Goal: Task Accomplishment & Management: Manage account settings

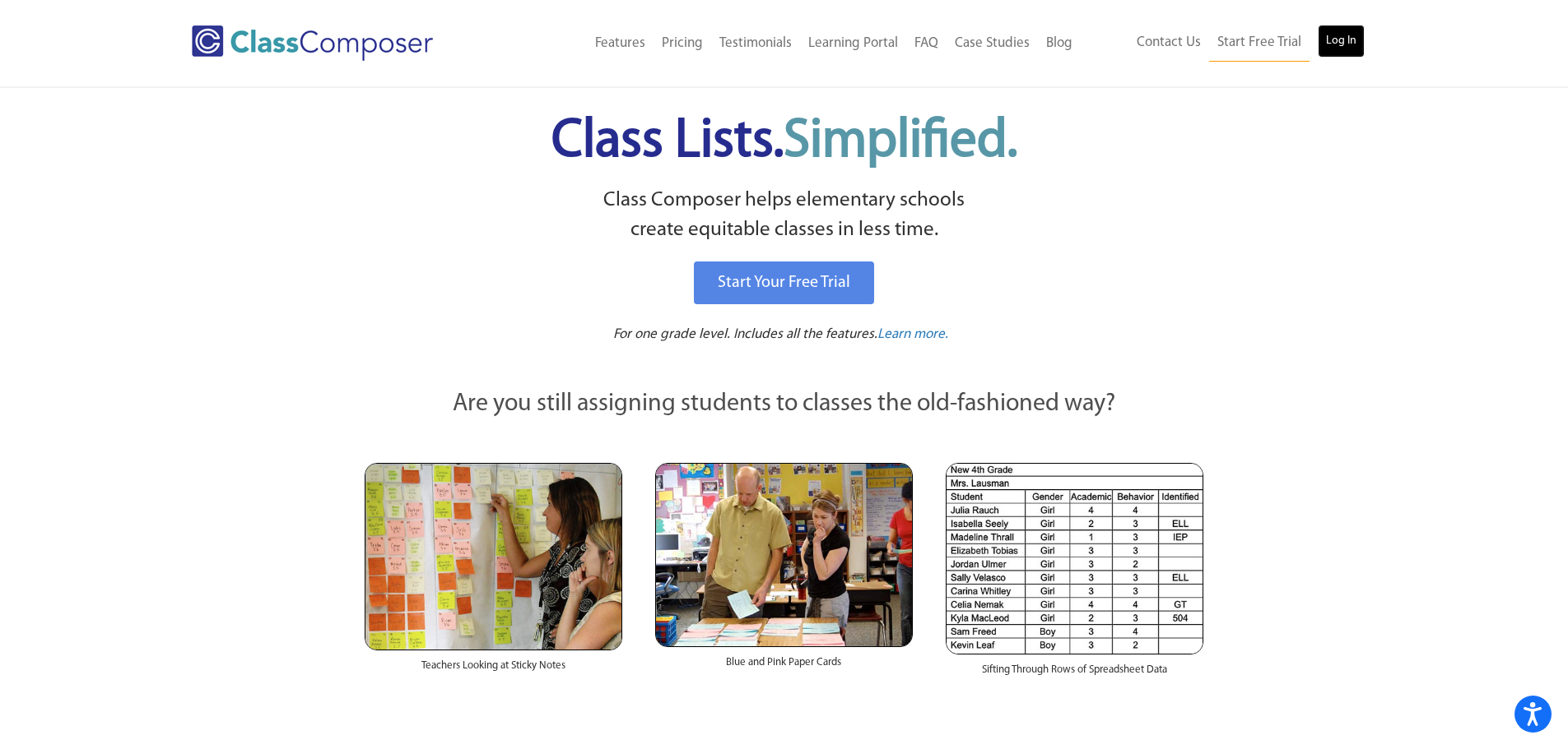
click at [1339, 38] on link "Log In" at bounding box center [1341, 40] width 47 height 33
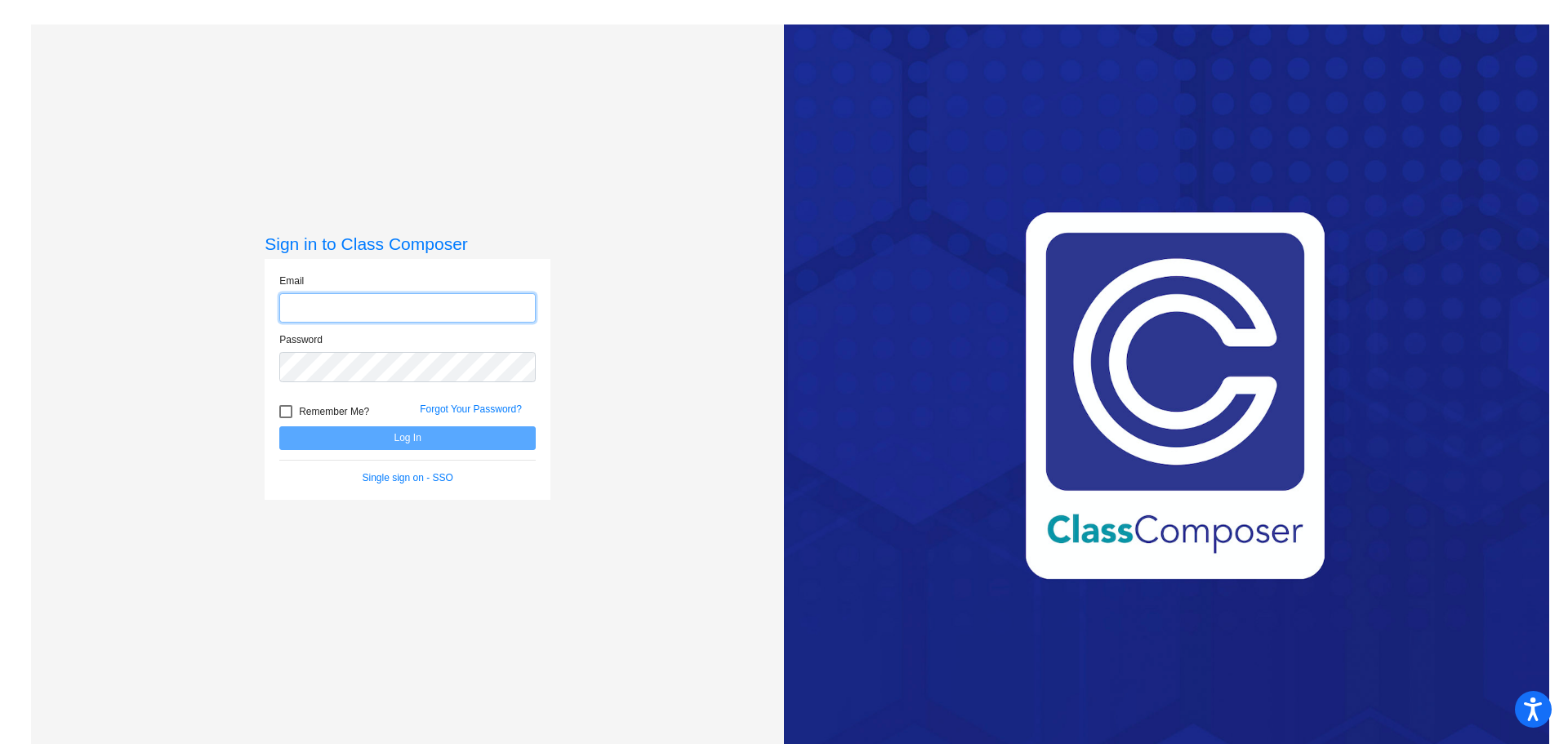
type input "jmireles@ceres.k12.ca.us"
click at [392, 445] on button "Log In" at bounding box center [408, 438] width 257 height 23
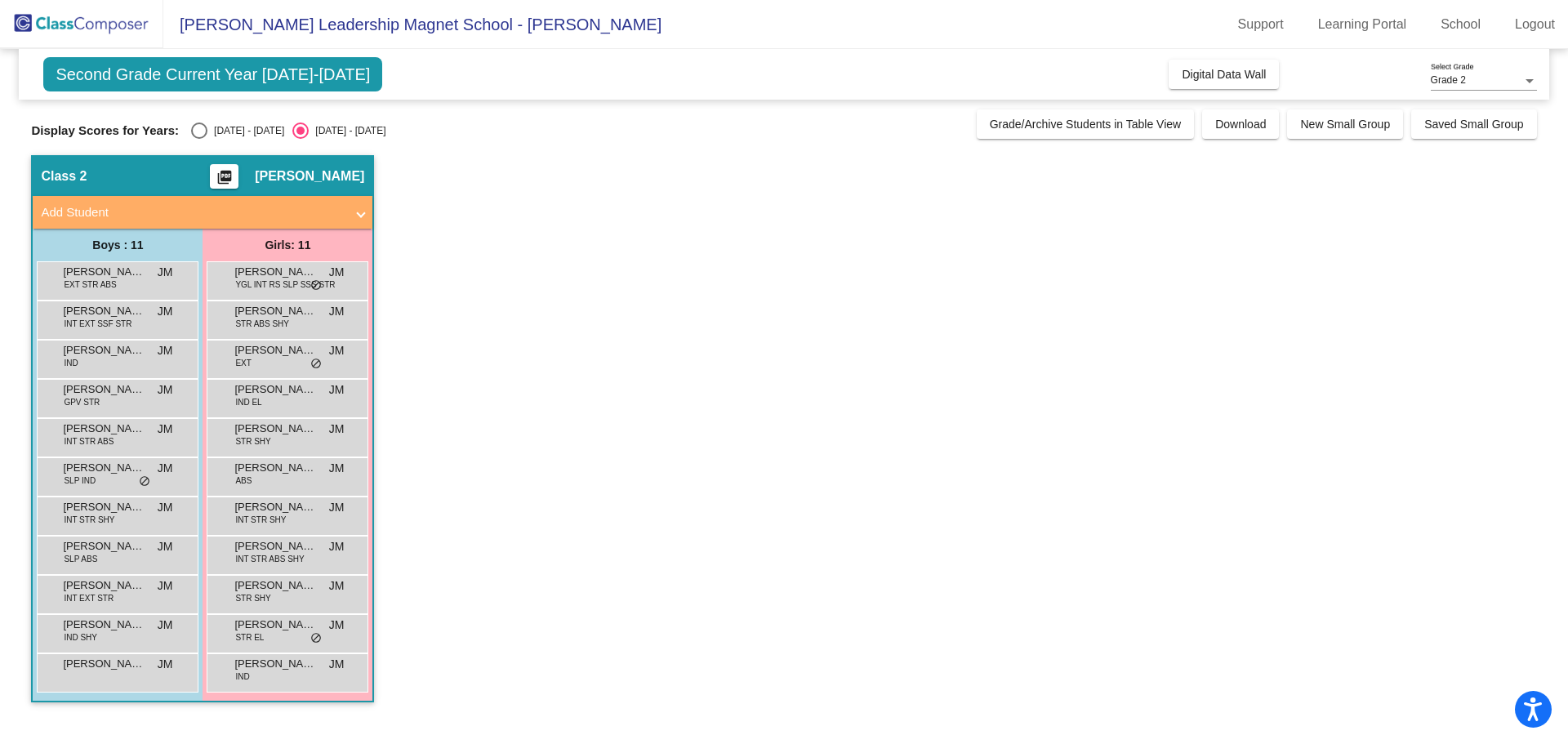
click at [347, 174] on span "Josie Mireles" at bounding box center [310, 177] width 110 height 17
click at [257, 77] on span "Second Grade Current Year 2025-2026" at bounding box center [213, 74] width 339 height 34
click at [1221, 80] on span "Digital Data Wall" at bounding box center [1223, 74] width 85 height 13
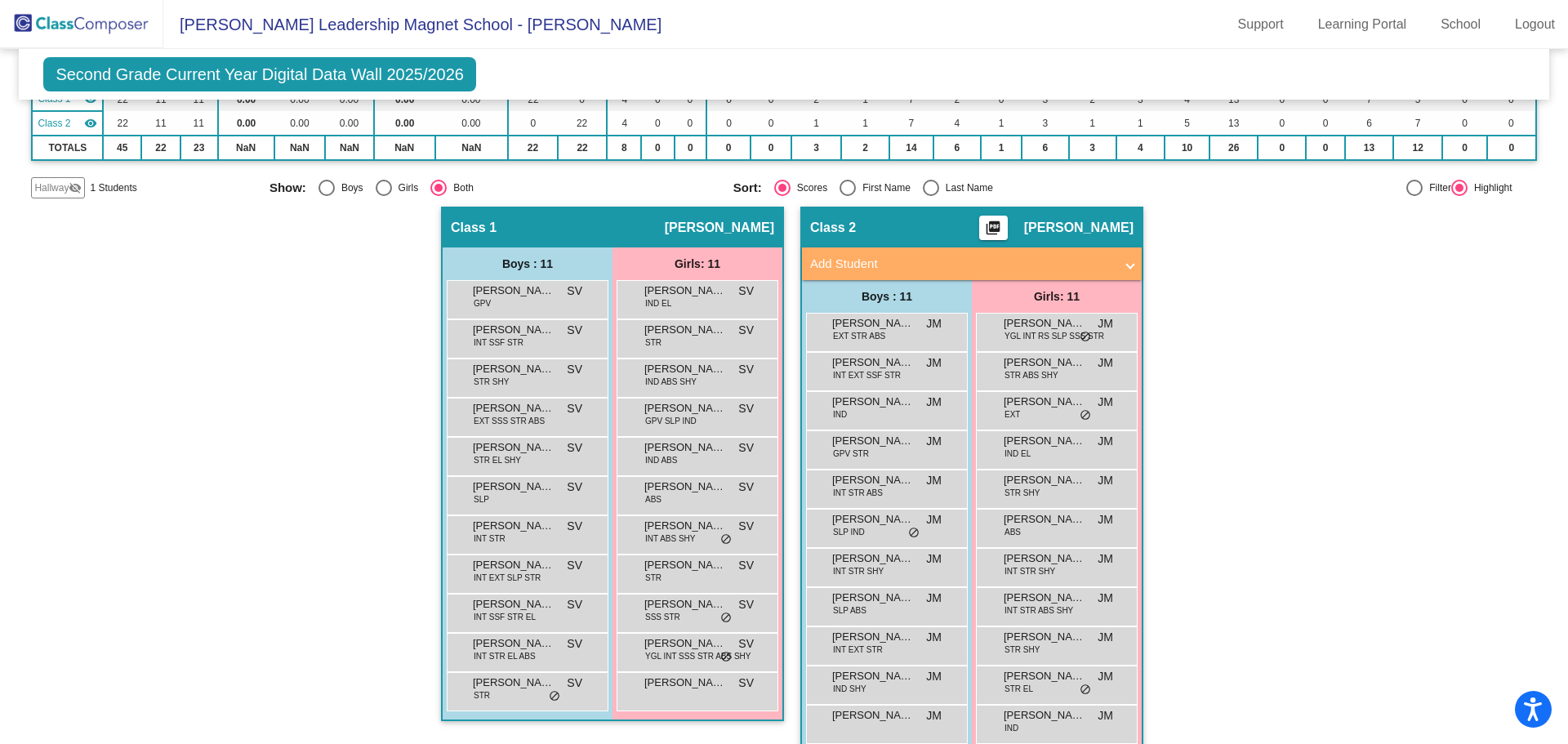
scroll to position [190, 0]
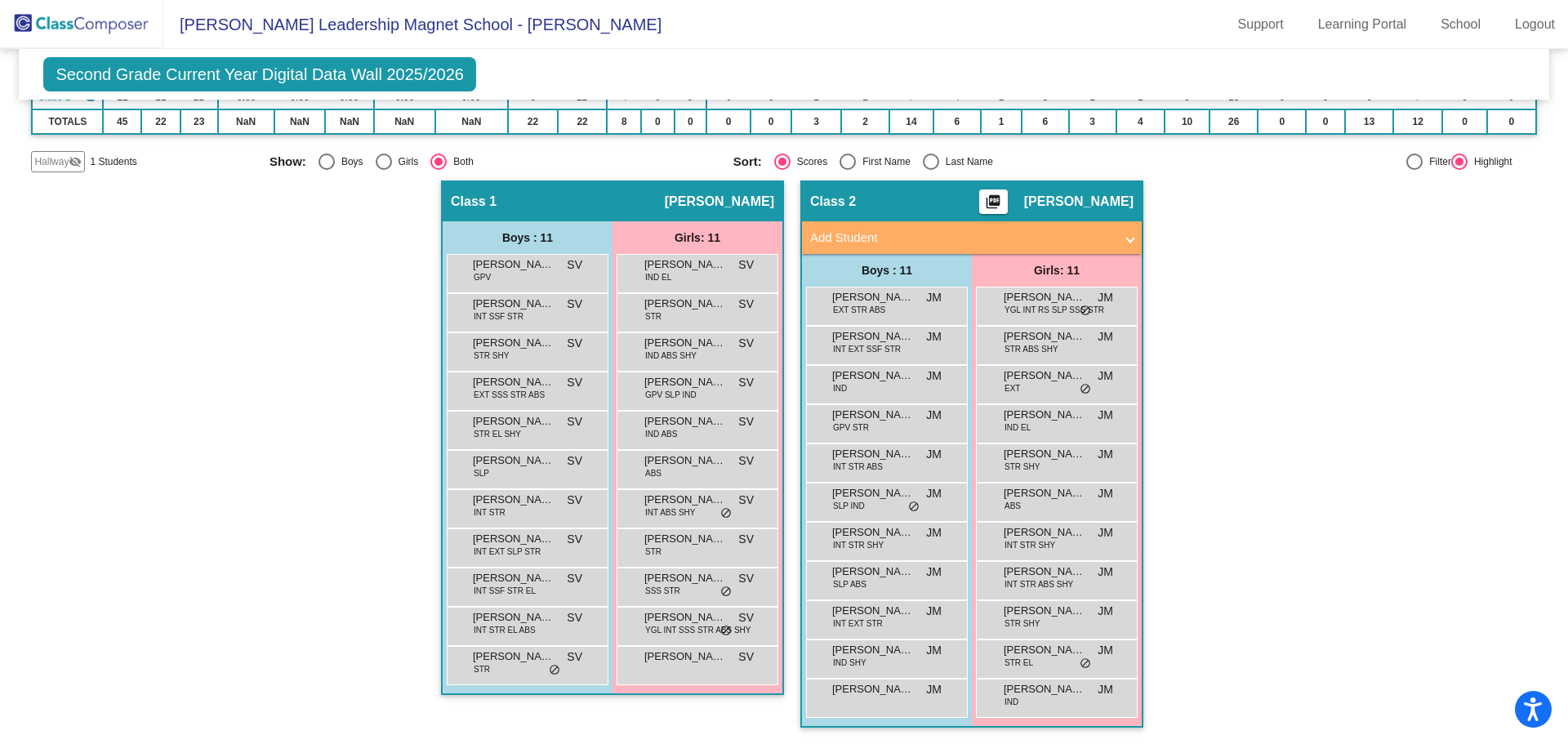
click at [918, 206] on div "Class 2 picture_as_pdf Josie Mireles" at bounding box center [972, 202] width 340 height 39
click at [1078, 198] on span "Josie Mireles" at bounding box center [1079, 202] width 110 height 17
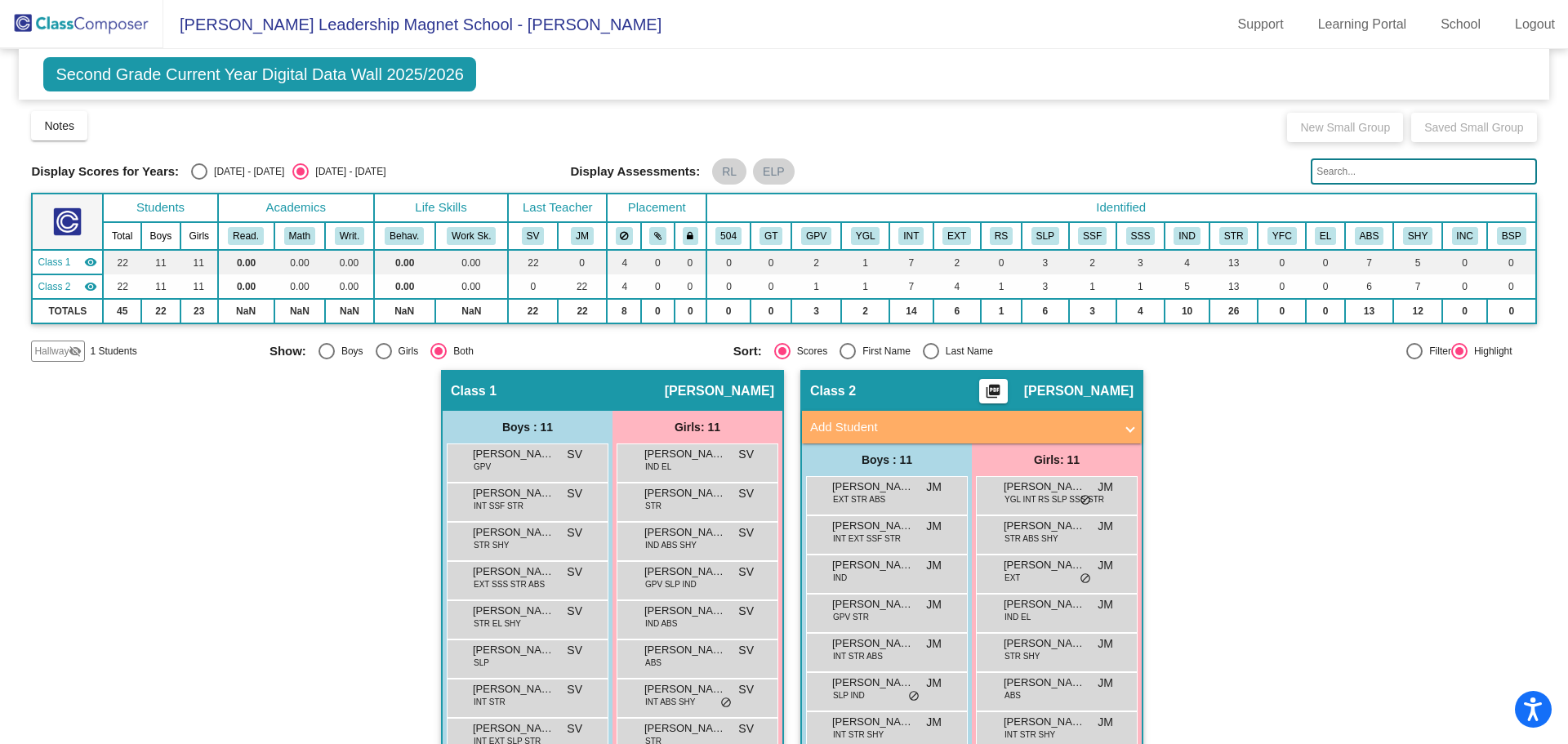
click at [121, 80] on span "Second Grade Current Year Digital Data Wall 2025/2026" at bounding box center [260, 74] width 433 height 34
click at [338, 20] on span "Patricia Kay Beaver Leadership Magnet School - Josie" at bounding box center [413, 24] width 498 height 26
click at [33, 26] on img at bounding box center [82, 24] width 164 height 48
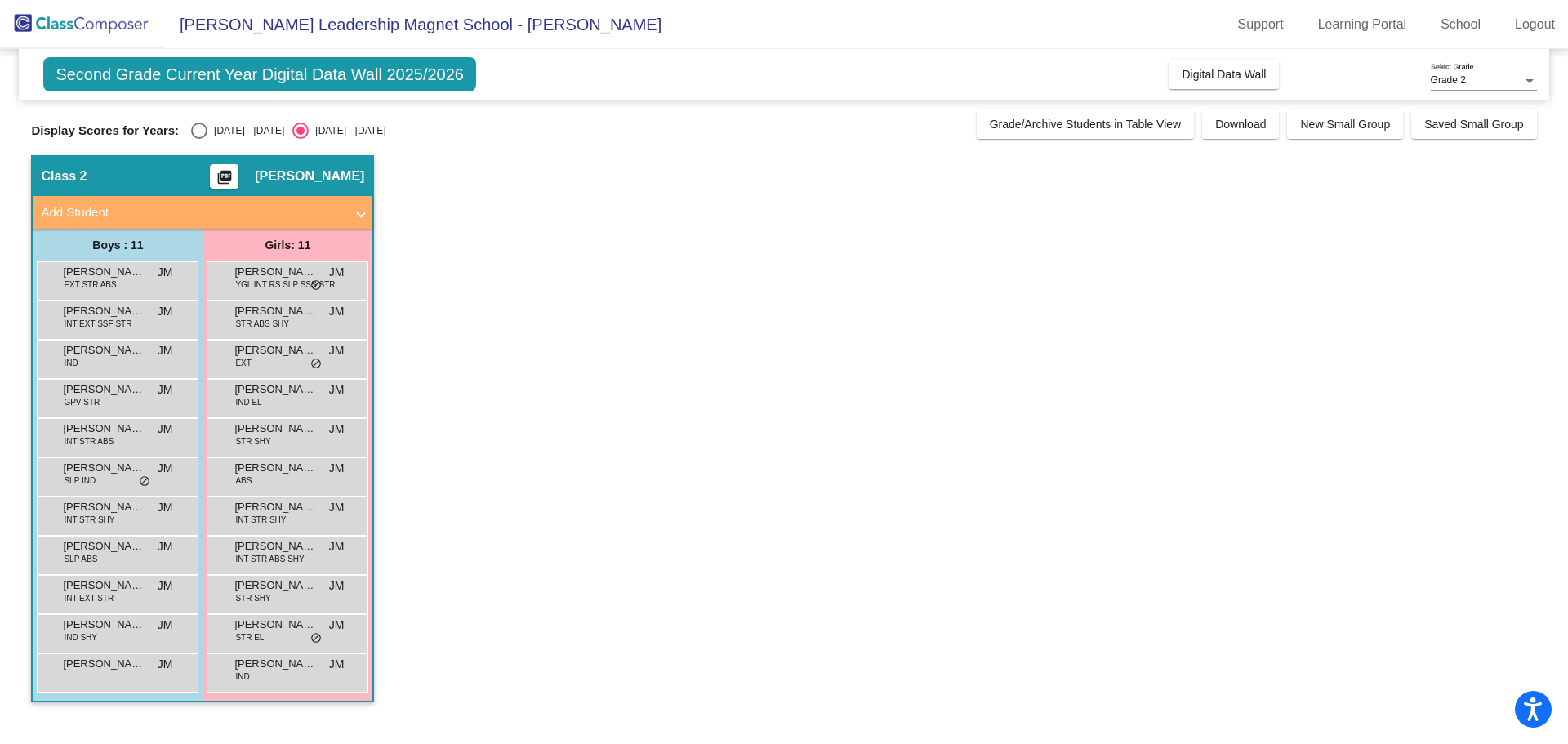
click at [146, 179] on div "Class 2 picture_as_pdf Josie Mireles" at bounding box center [203, 177] width 340 height 39
click at [385, 30] on span "Patricia Kay Beaver Leadership Magnet School - Josie" at bounding box center [413, 24] width 498 height 26
click at [1194, 70] on span "Digital Data Wall" at bounding box center [1223, 74] width 85 height 13
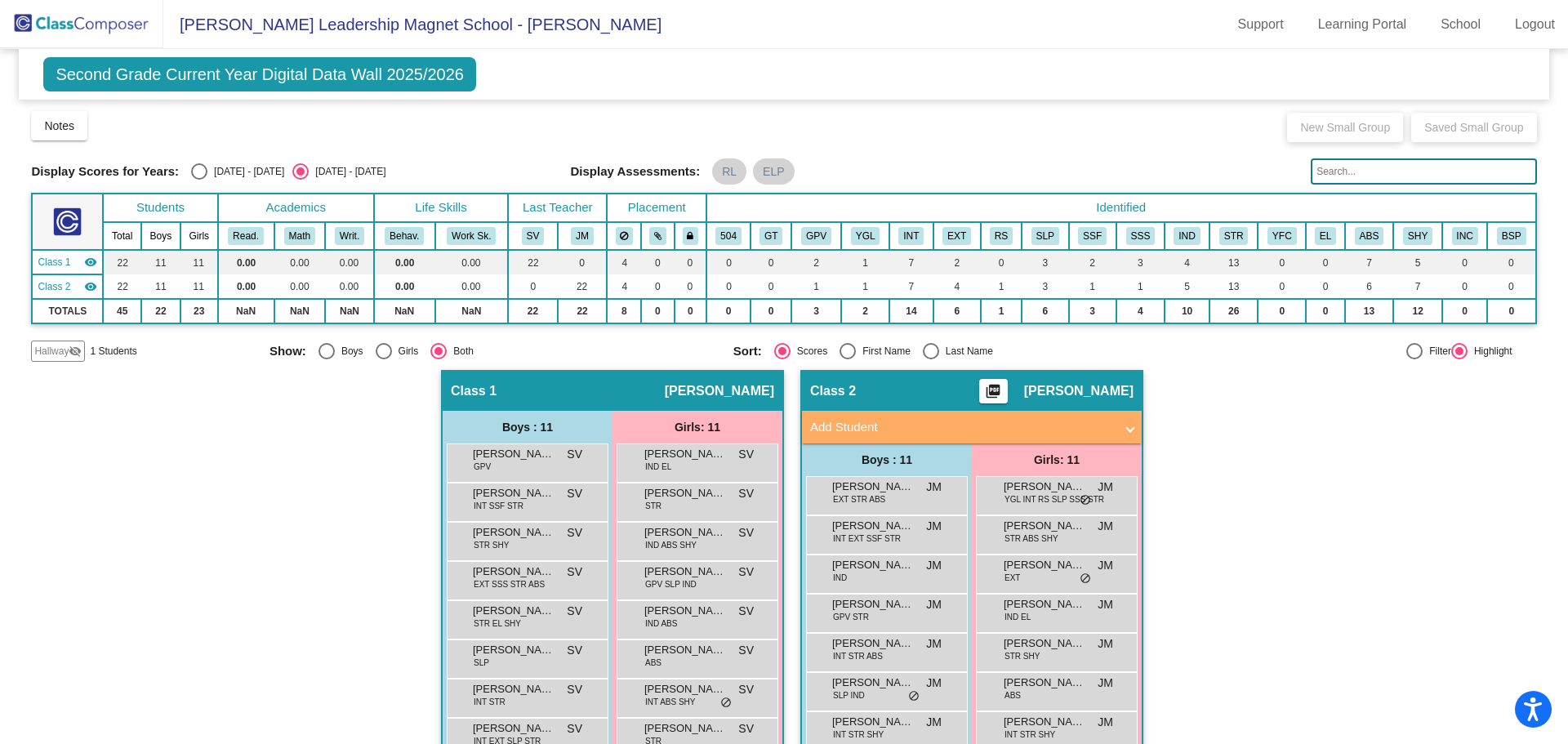
click at [963, 401] on div "Class 2 picture_as_pdf Josie Mireles" at bounding box center [972, 392] width 340 height 39
click at [88, 292] on mat-icon "visibility" at bounding box center [91, 286] width 13 height 13
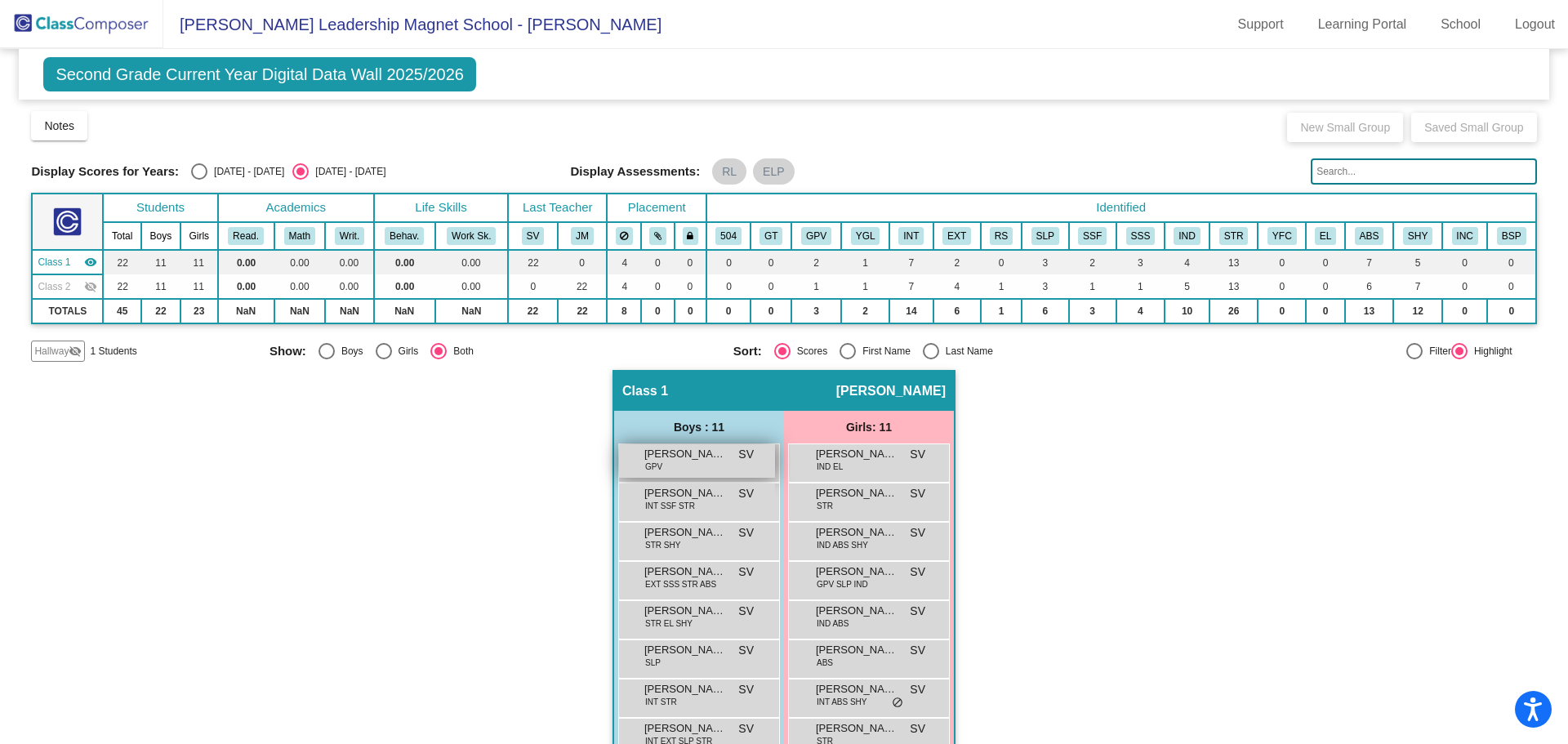
click at [672, 477] on div "Brantley Ball GPV SV lock do_not_disturb_alt" at bounding box center [697, 461] width 156 height 33
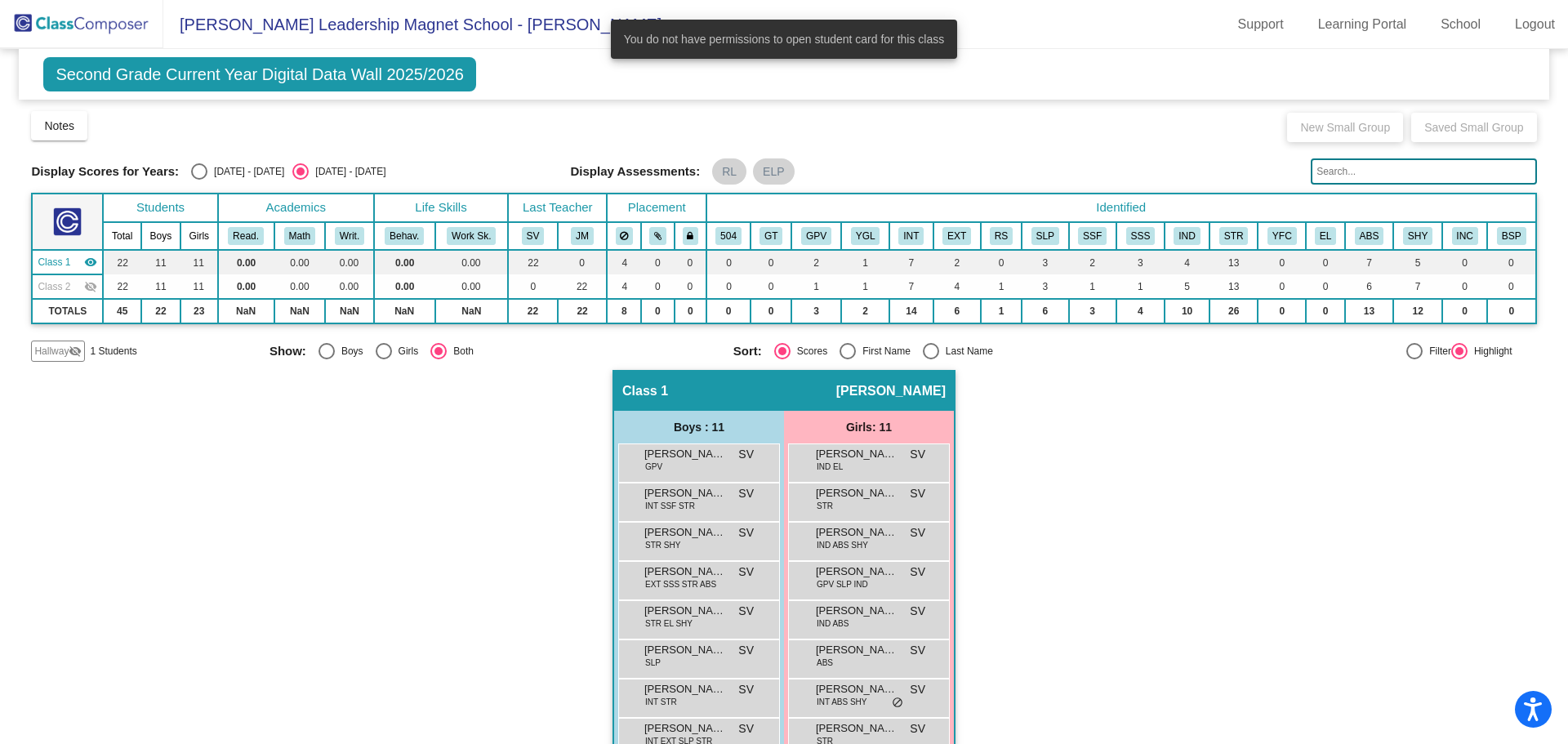
click at [85, 262] on mat-icon "visibility" at bounding box center [91, 262] width 13 height 13
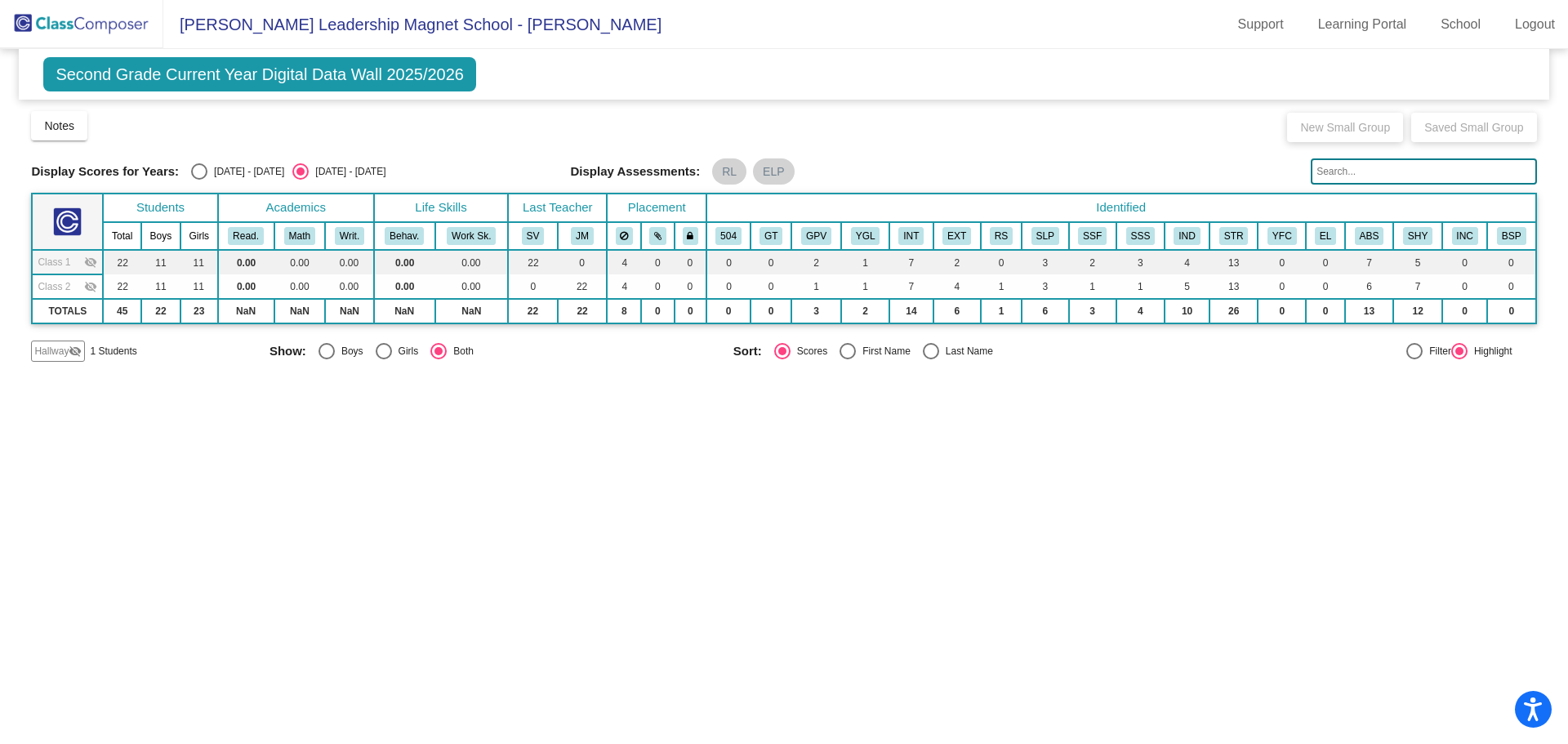
click at [92, 265] on mat-icon "visibility_off" at bounding box center [91, 262] width 13 height 13
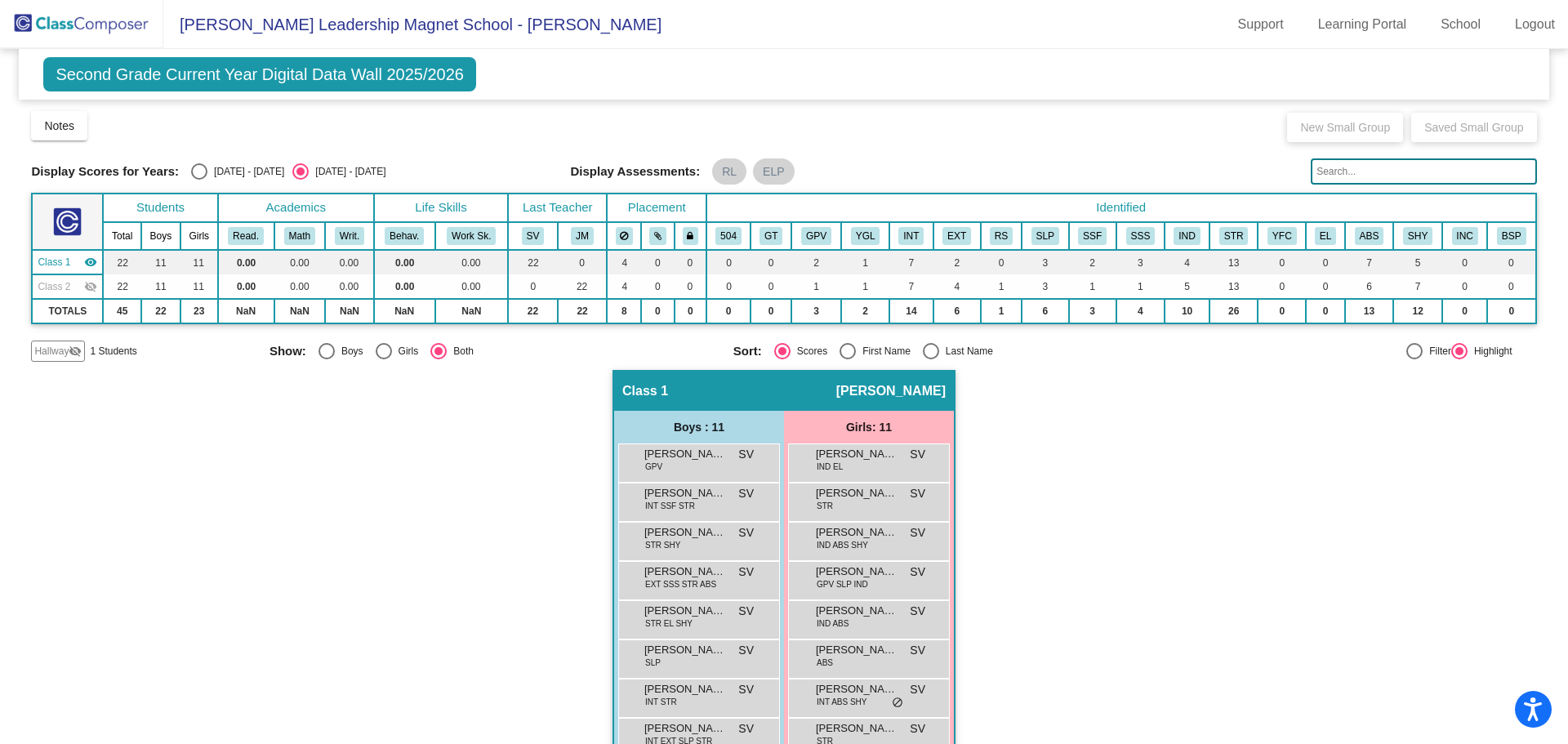
click at [92, 263] on mat-icon "visibility" at bounding box center [91, 262] width 13 height 13
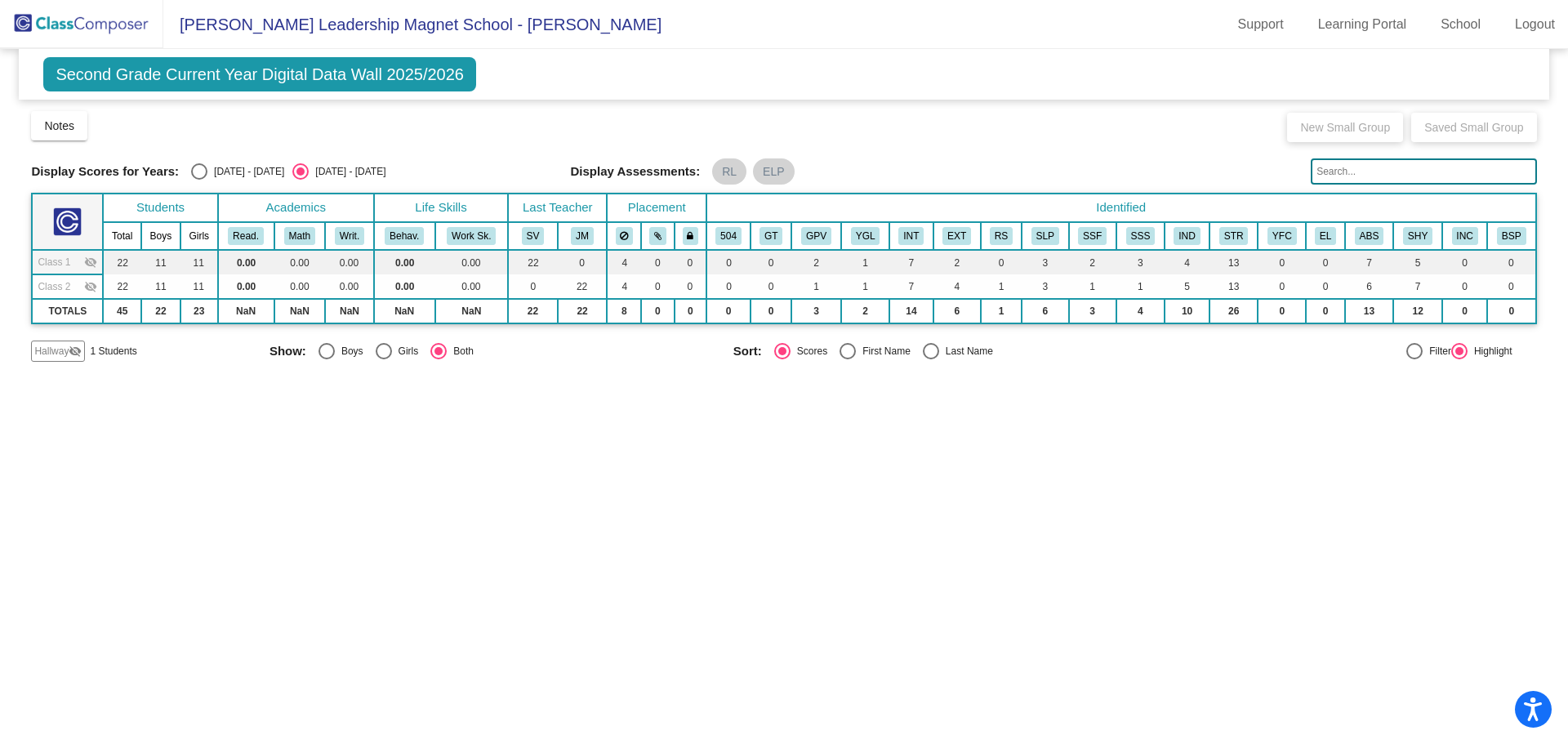
click at [97, 285] on mat-icon "visibility_off" at bounding box center [91, 286] width 13 height 13
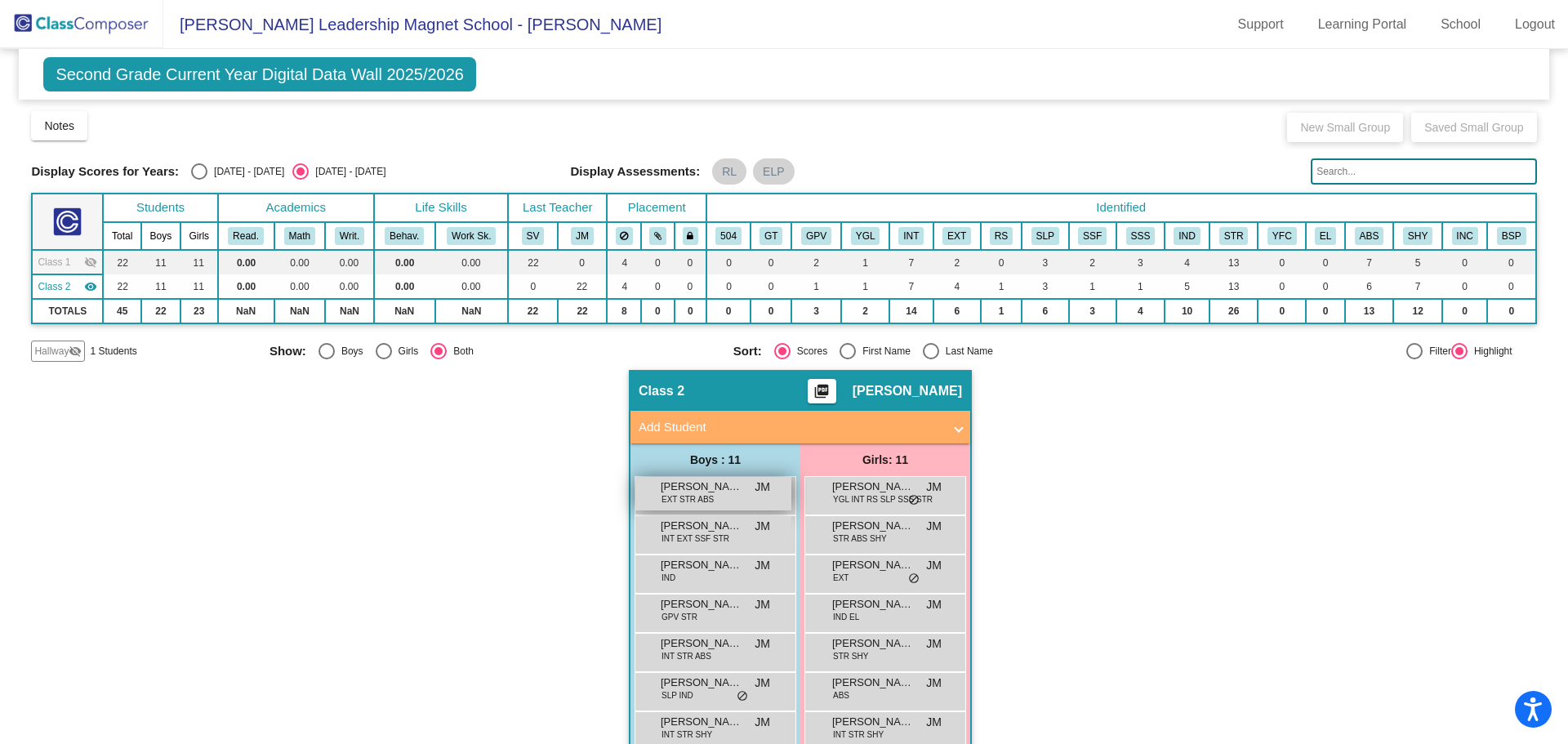
click at [696, 498] on span "EXT STR ABS" at bounding box center [688, 499] width 52 height 12
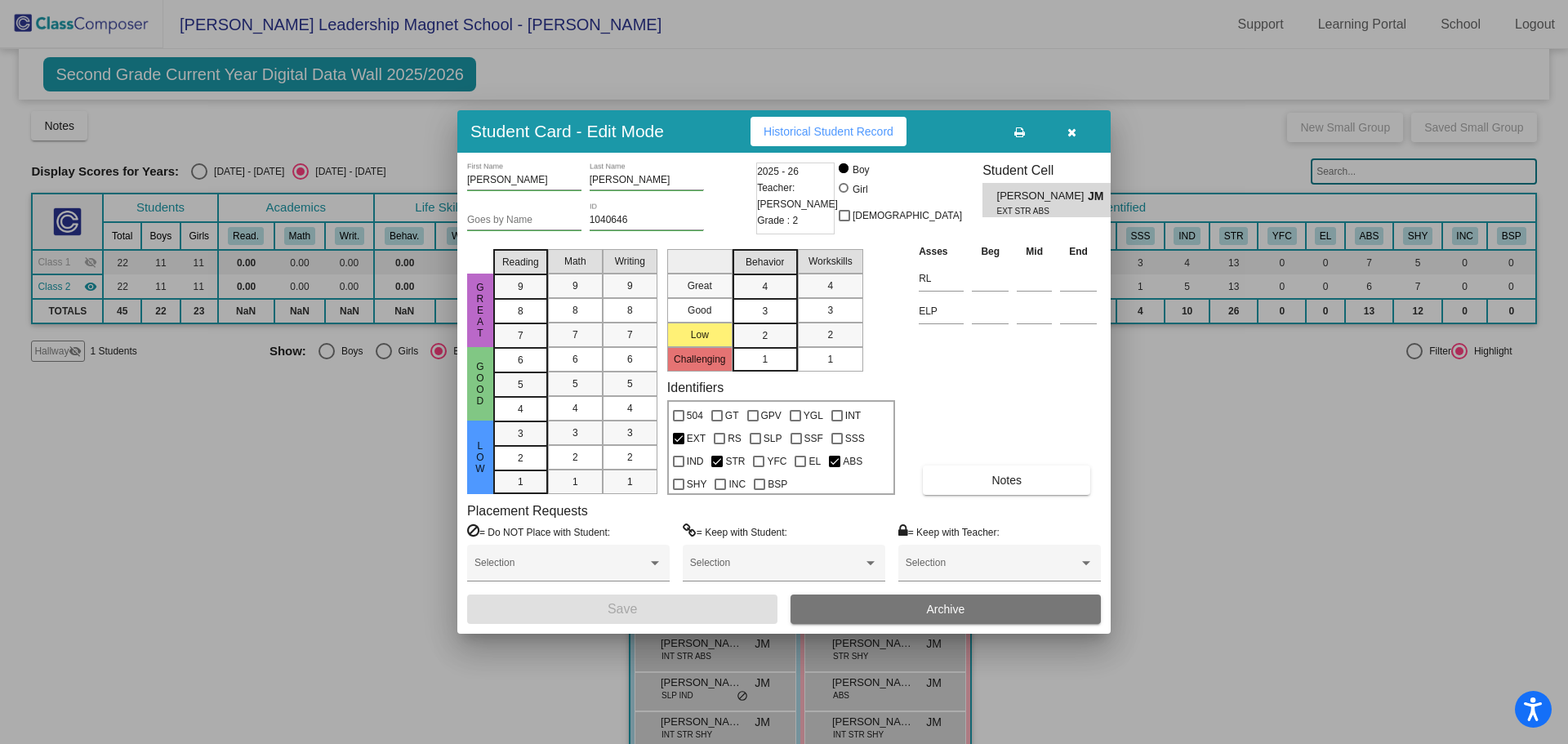
click at [1062, 131] on button "button" at bounding box center [1072, 132] width 52 height 30
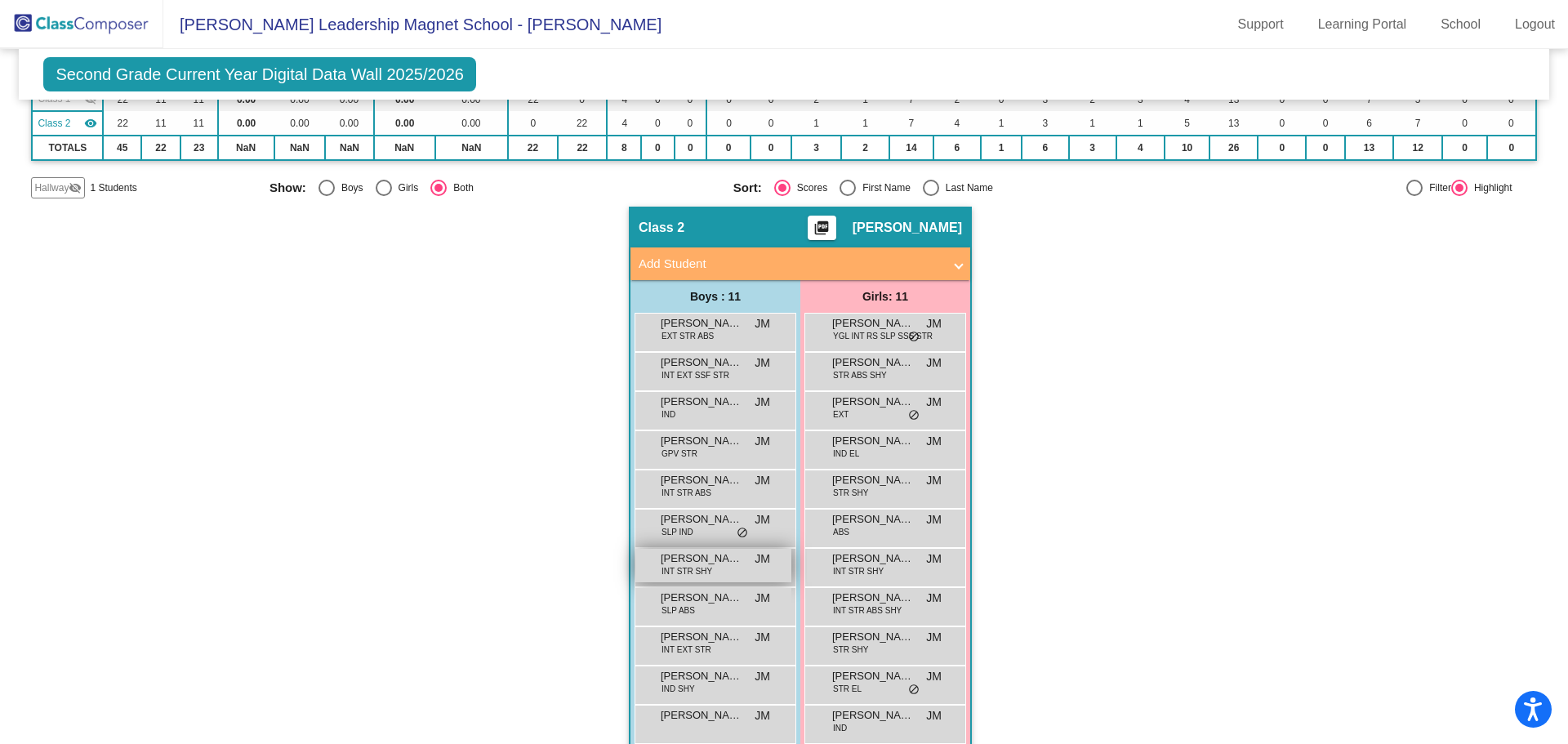
scroll to position [190, 0]
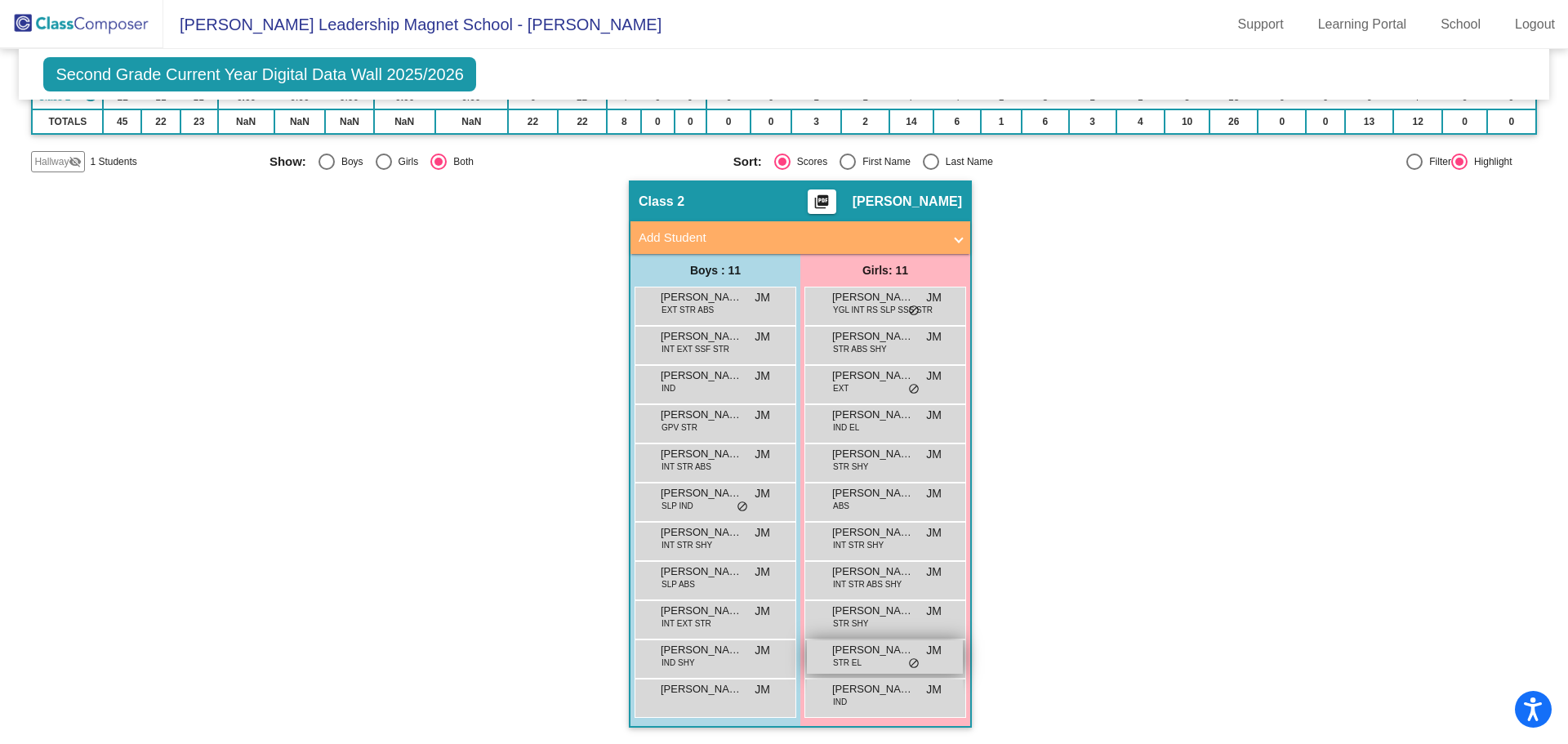
click at [872, 657] on span "Stephanie Rosales Reynaga" at bounding box center [873, 651] width 82 height 17
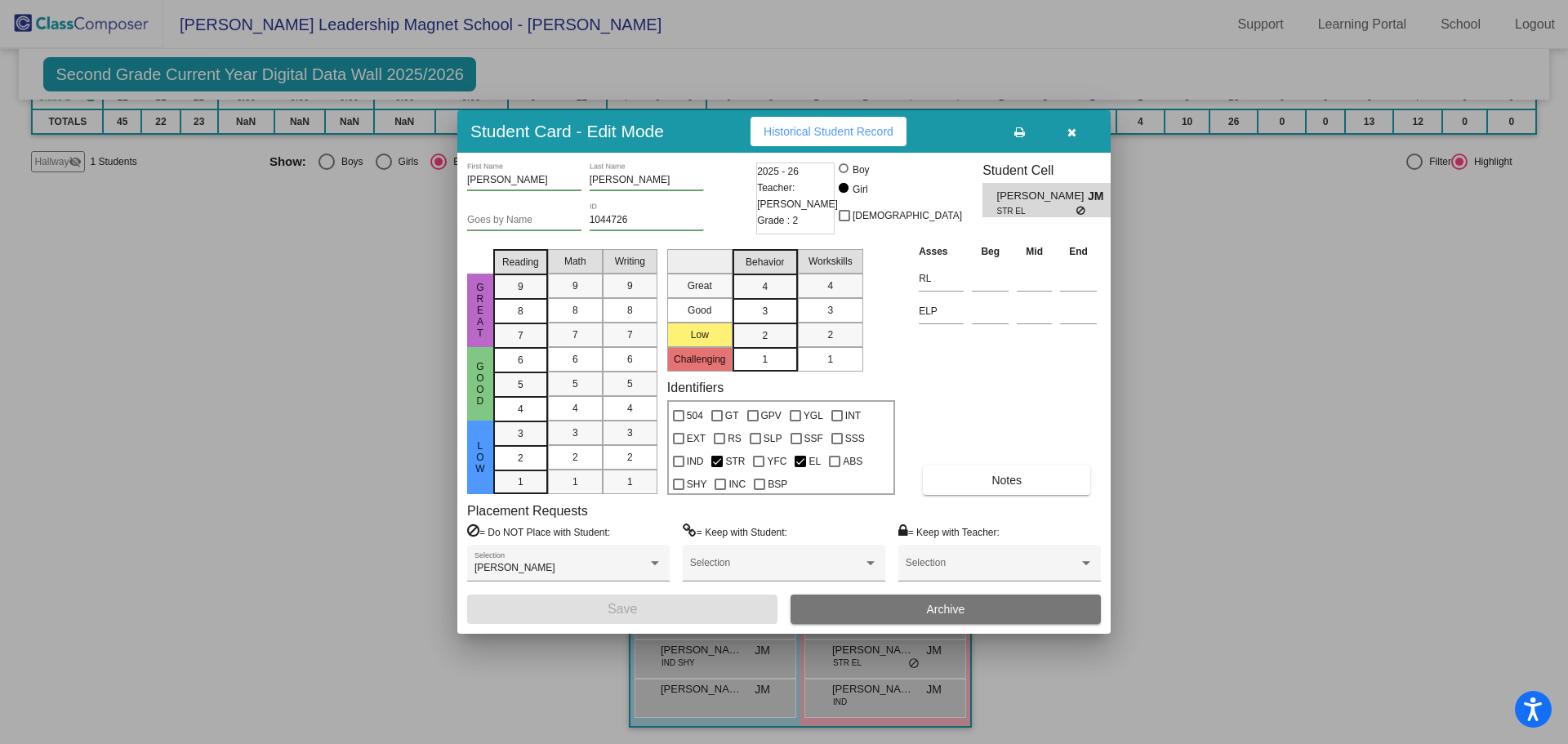
click at [1069, 138] on icon "button" at bounding box center [1072, 132] width 9 height 11
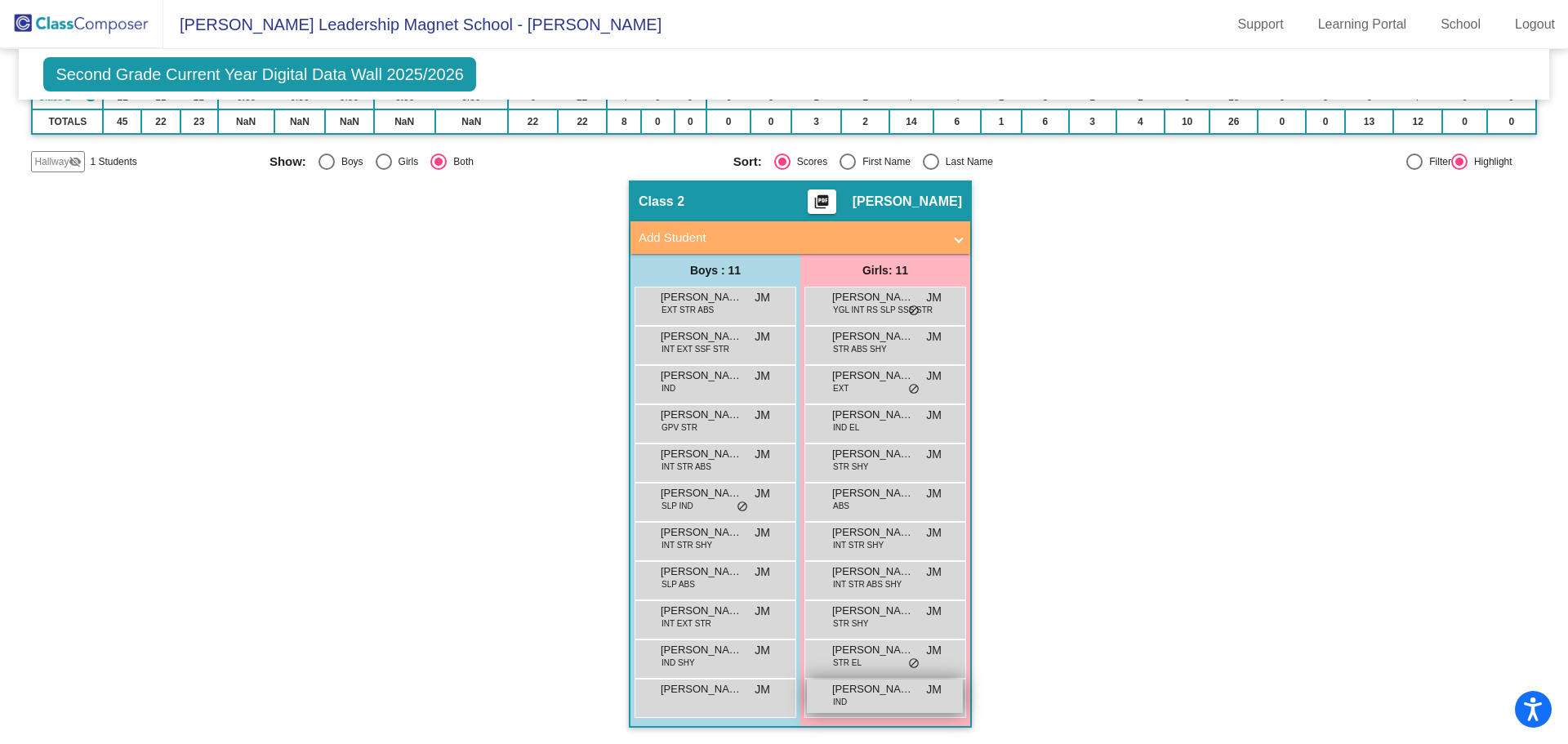
click at [870, 702] on div "Valentina Quintero IND JM lock do_not_disturb_alt" at bounding box center [885, 697] width 156 height 33
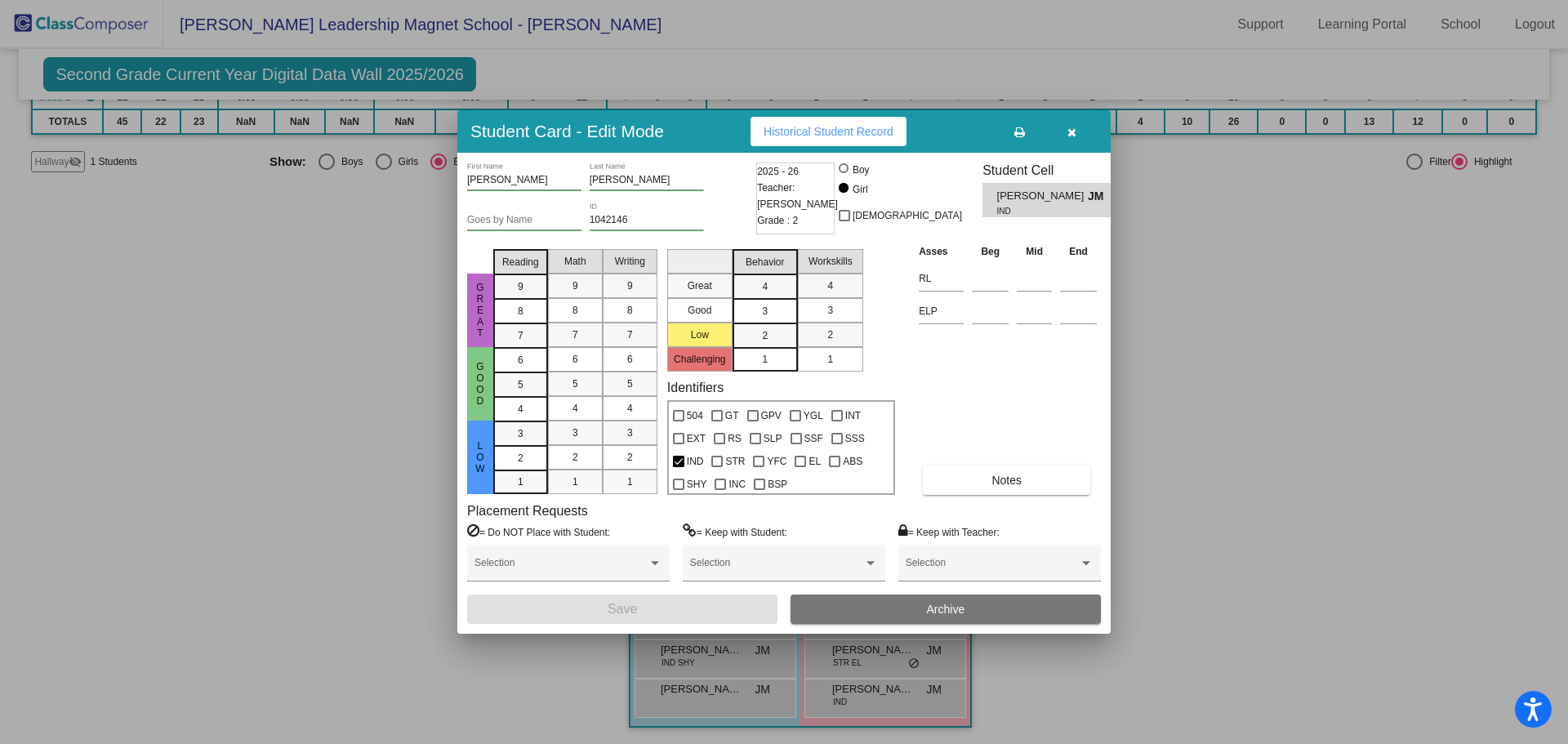
click at [1074, 135] on icon "button" at bounding box center [1072, 132] width 9 height 11
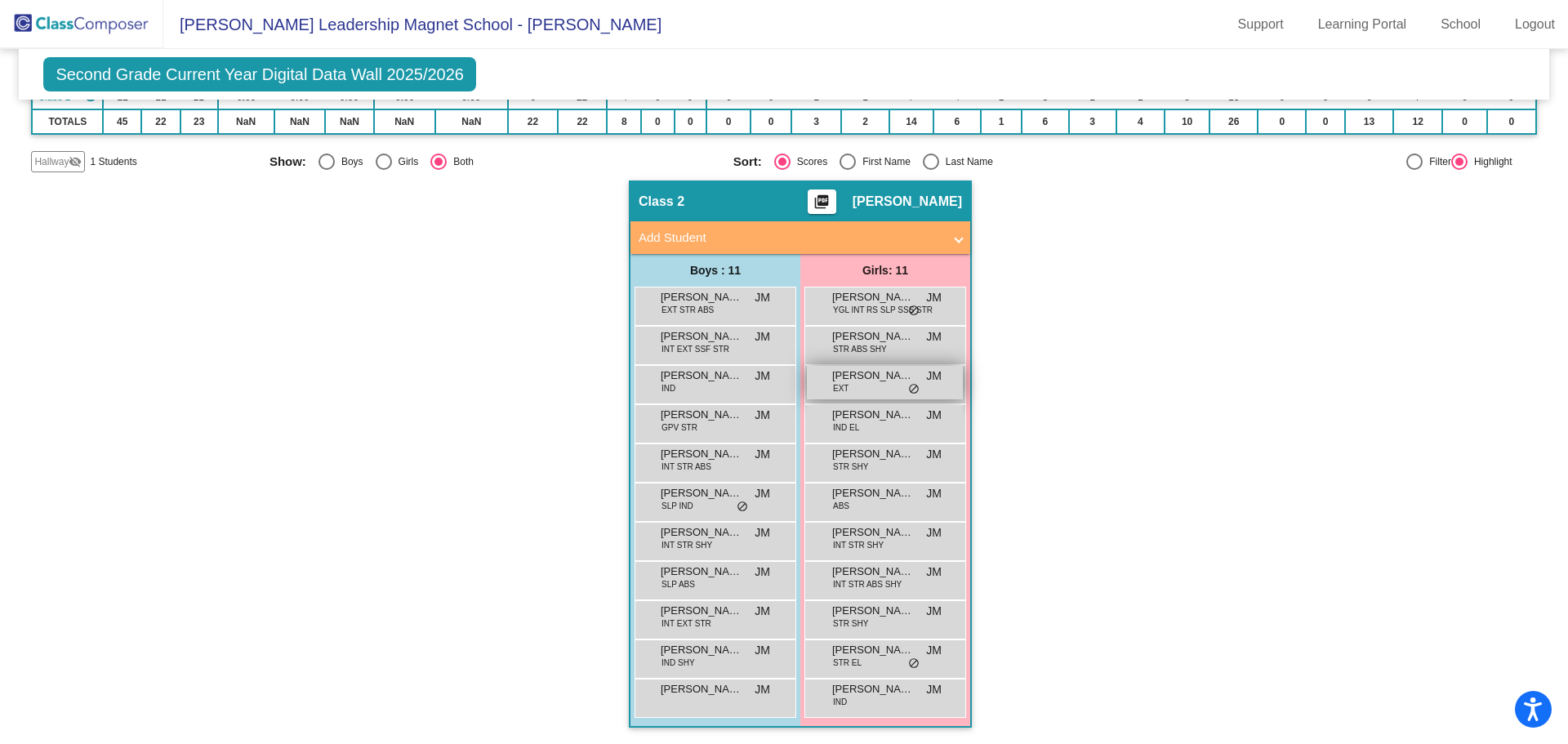
click at [856, 388] on div "Hollie Randez EXT JM lock do_not_disturb_alt" at bounding box center [885, 383] width 156 height 33
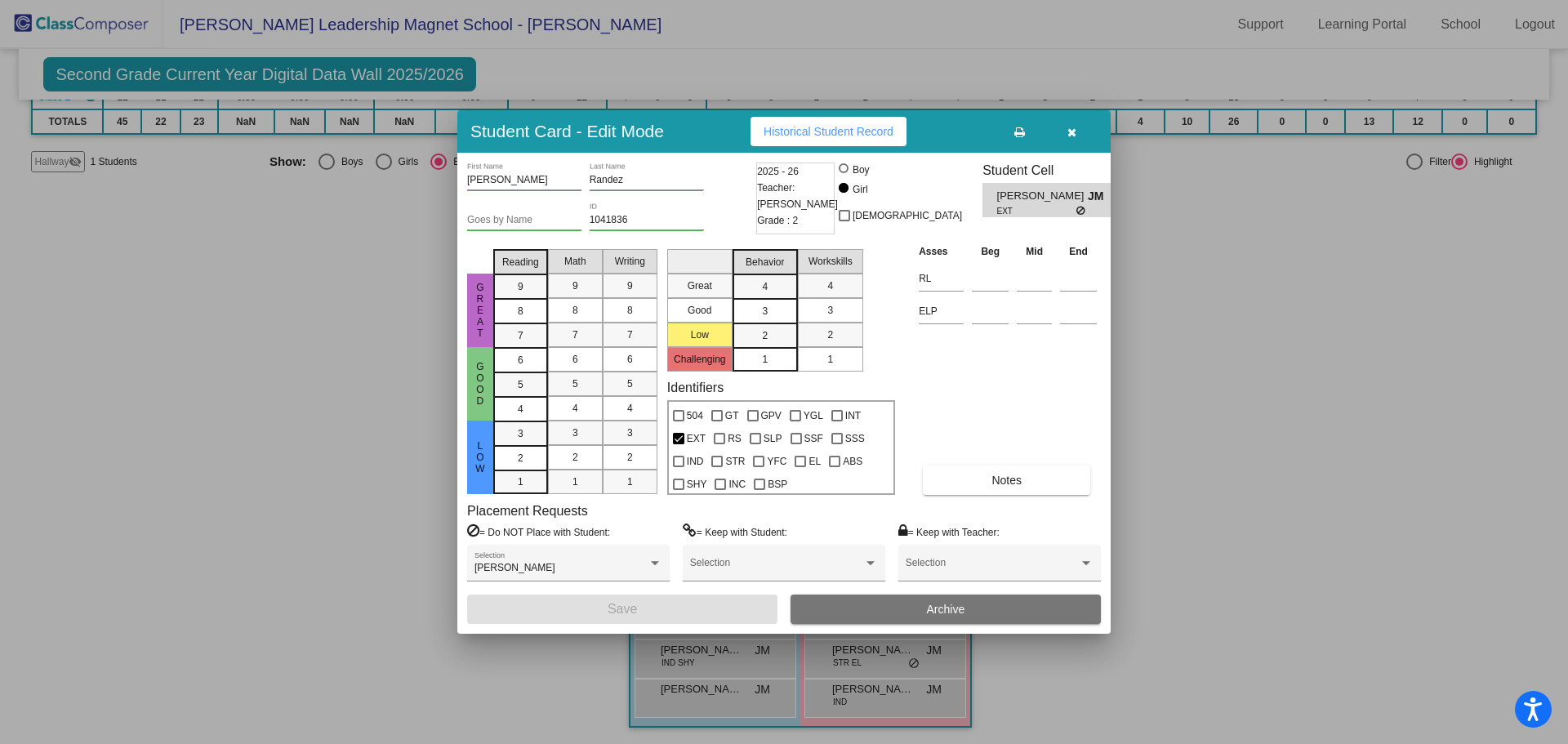
click at [1074, 138] on icon "button" at bounding box center [1072, 132] width 9 height 11
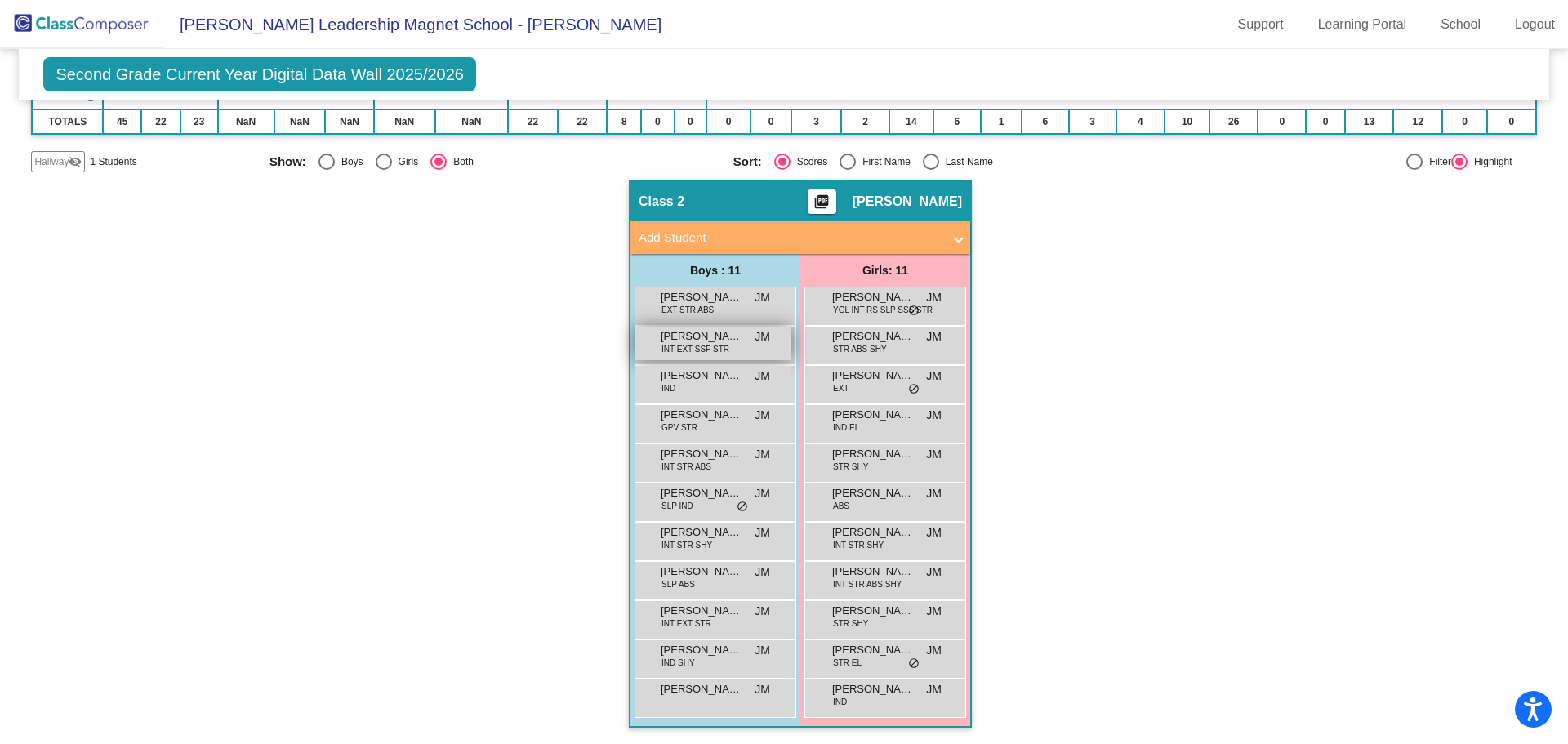
click at [731, 340] on span "Austin Avila" at bounding box center [702, 337] width 82 height 17
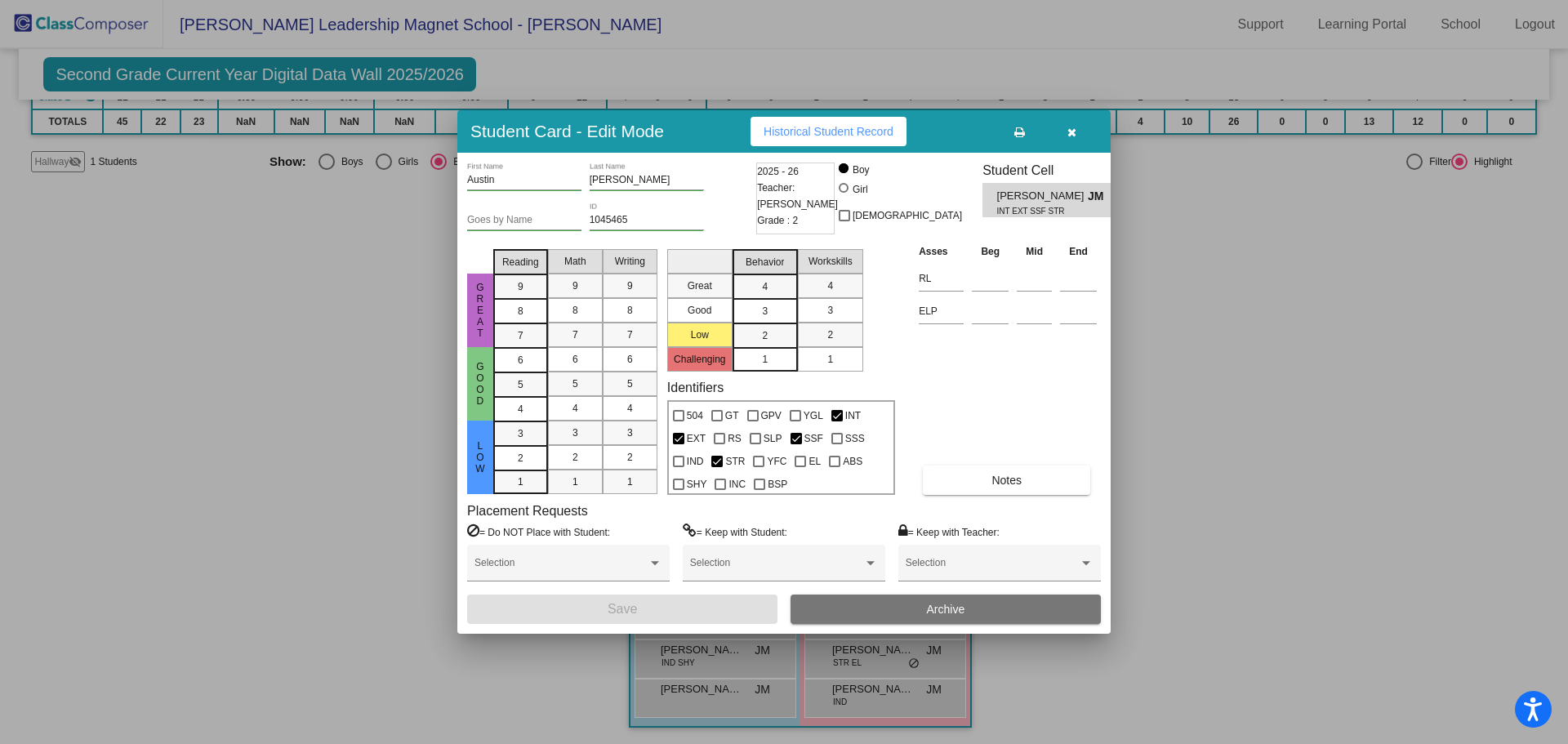
click at [1075, 131] on icon "button" at bounding box center [1072, 132] width 9 height 11
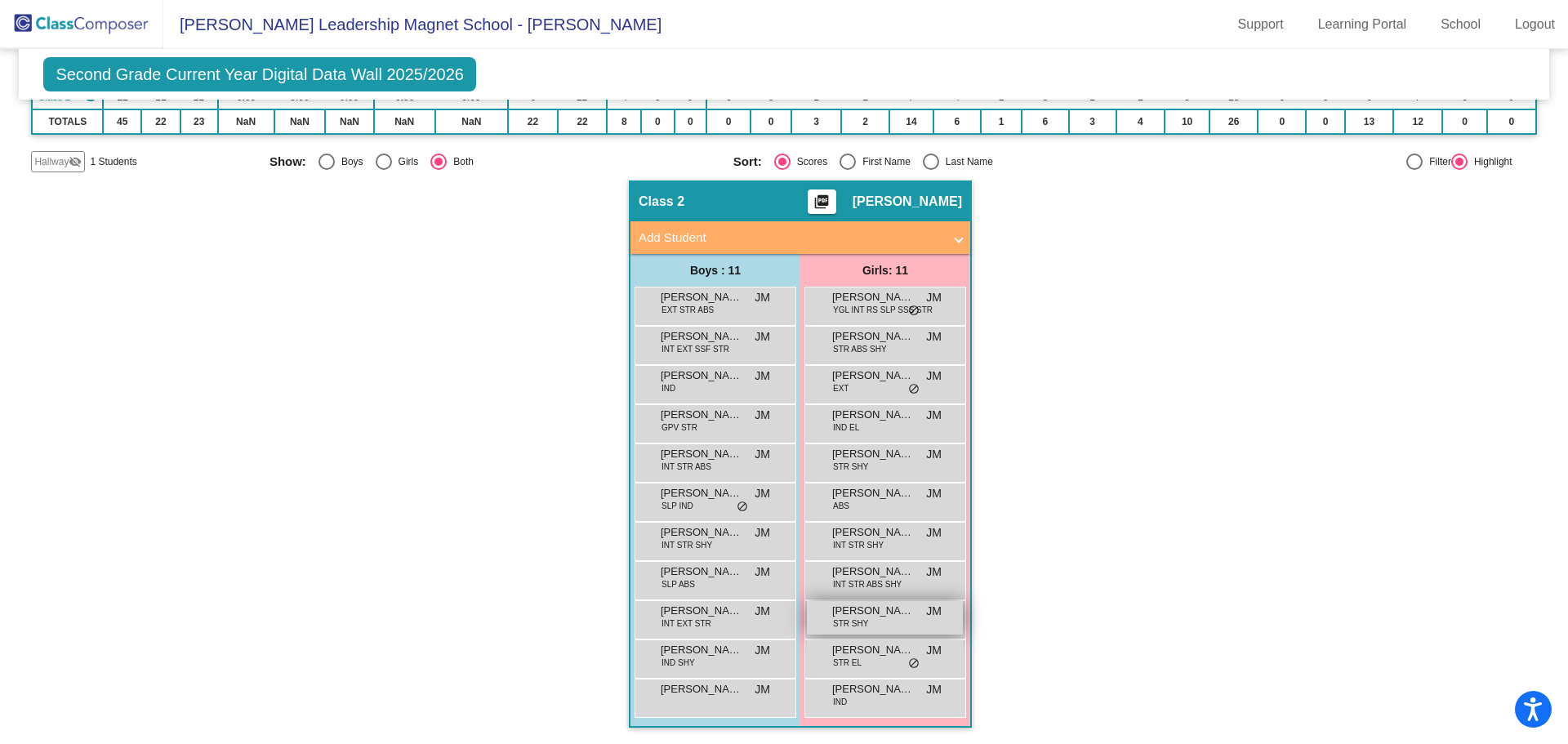
click at [873, 615] on span "Sarahi Cabrera Esquivel" at bounding box center [873, 611] width 82 height 17
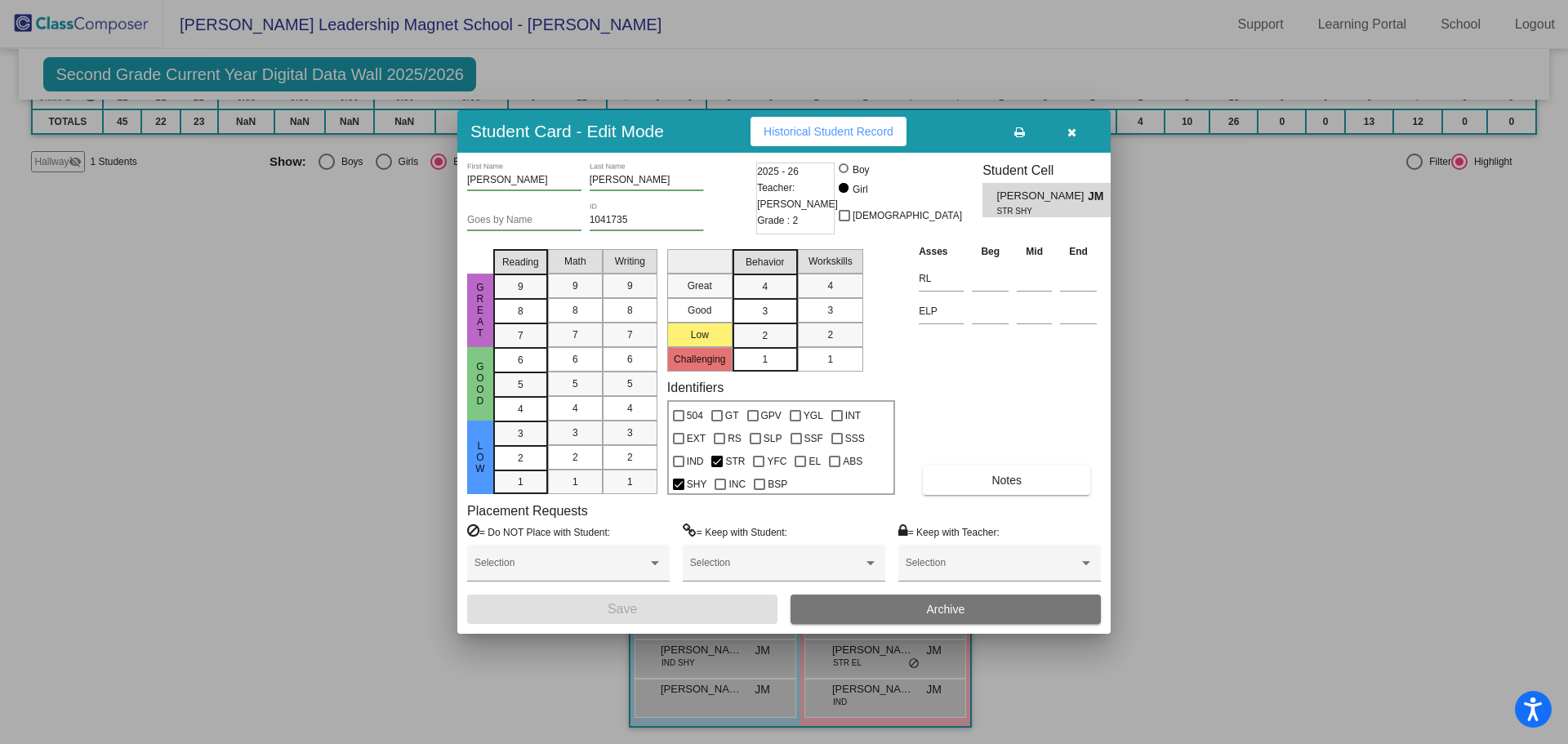
click at [274, 366] on div at bounding box center [784, 372] width 1568 height 744
